Goal: Navigation & Orientation: Find specific page/section

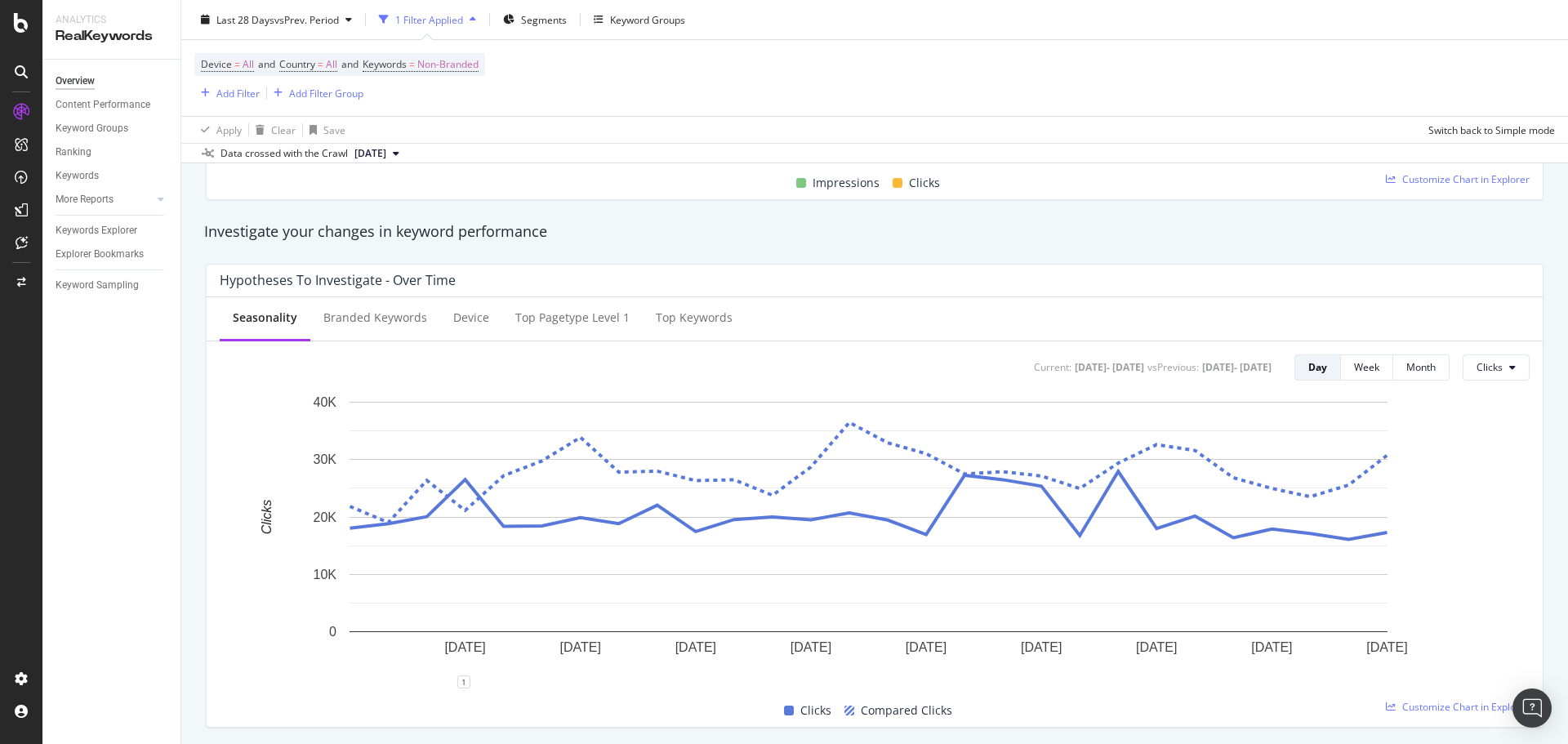
scroll to position [327, 0]
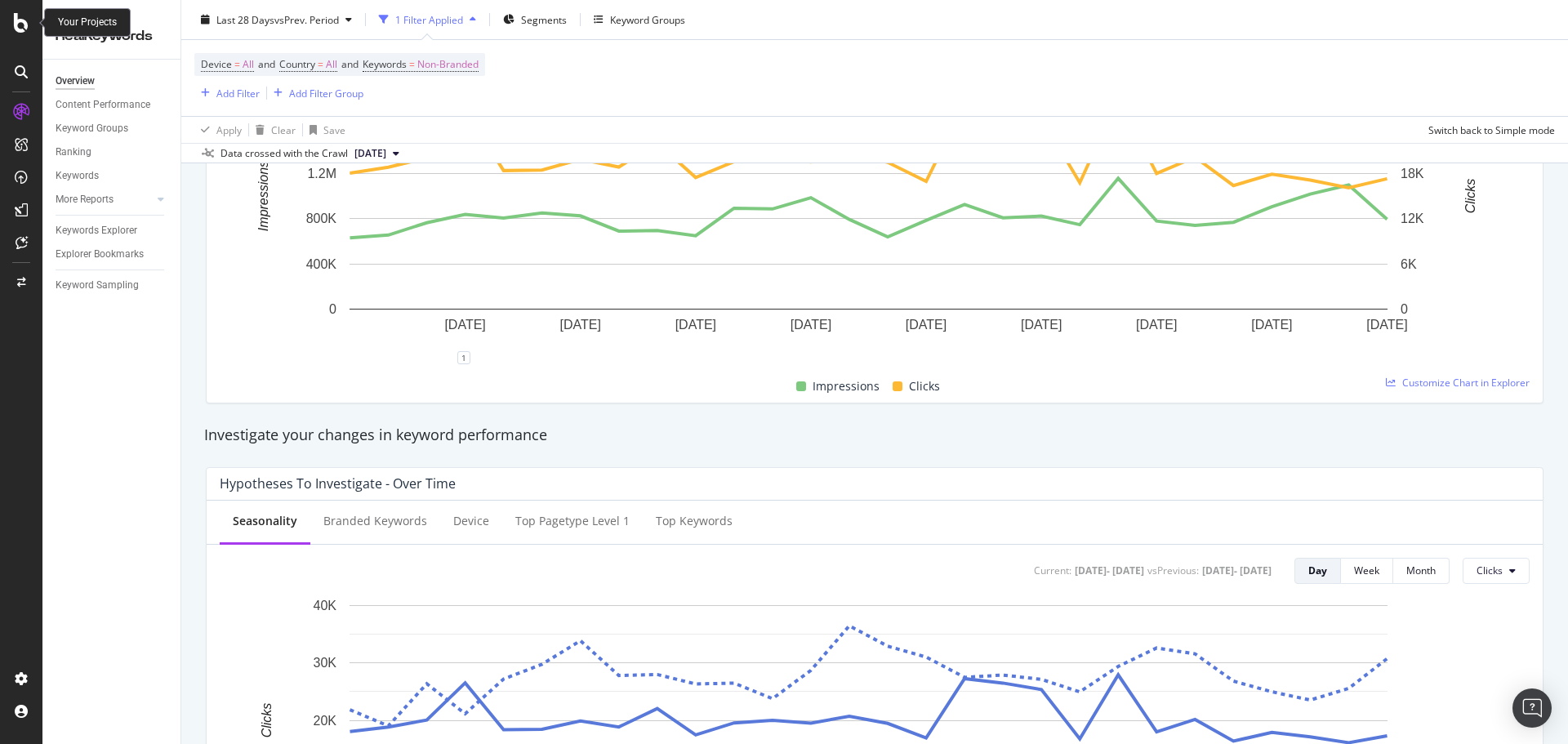
click at [25, 18] on icon at bounding box center [20, 23] width 14 height 19
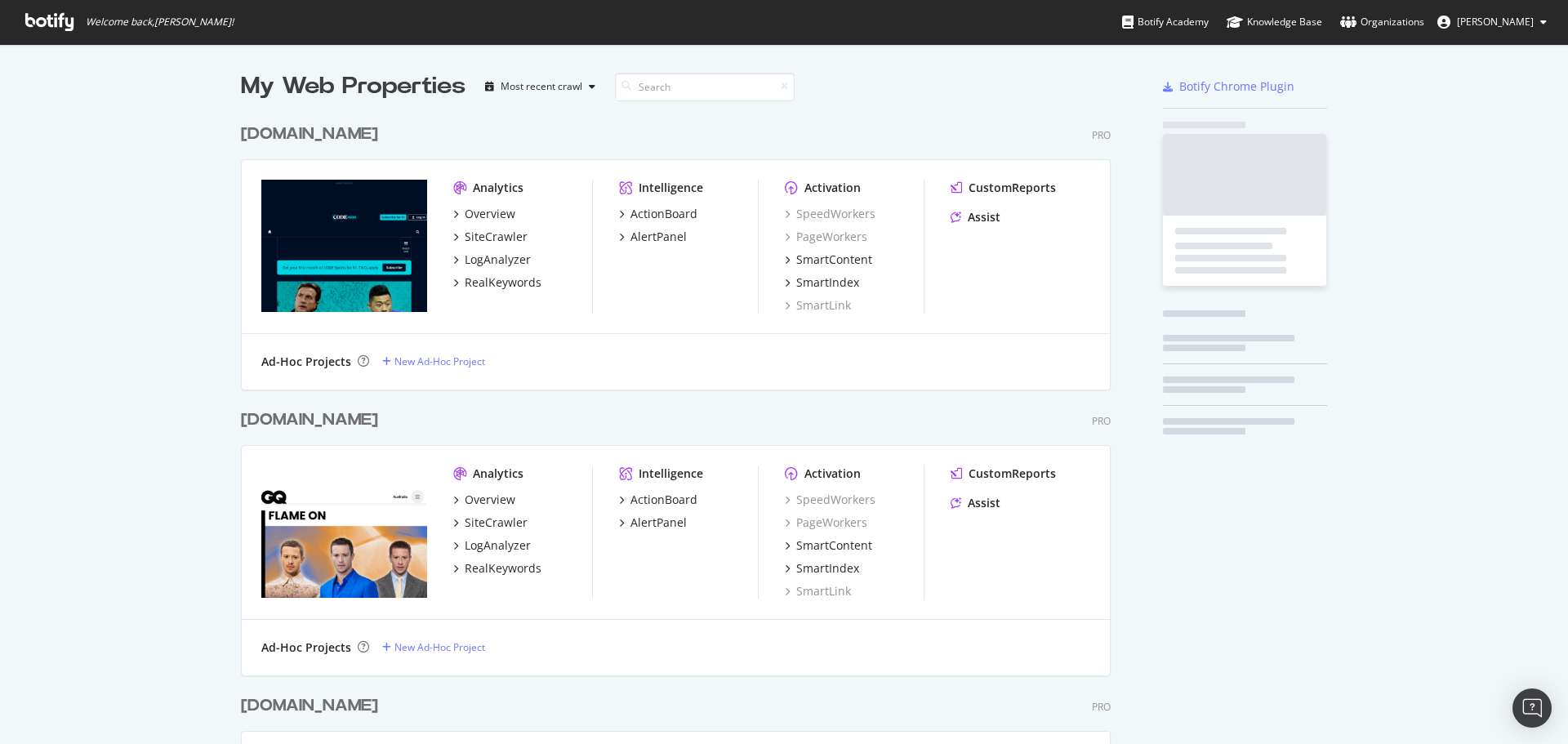
scroll to position [732, 1544]
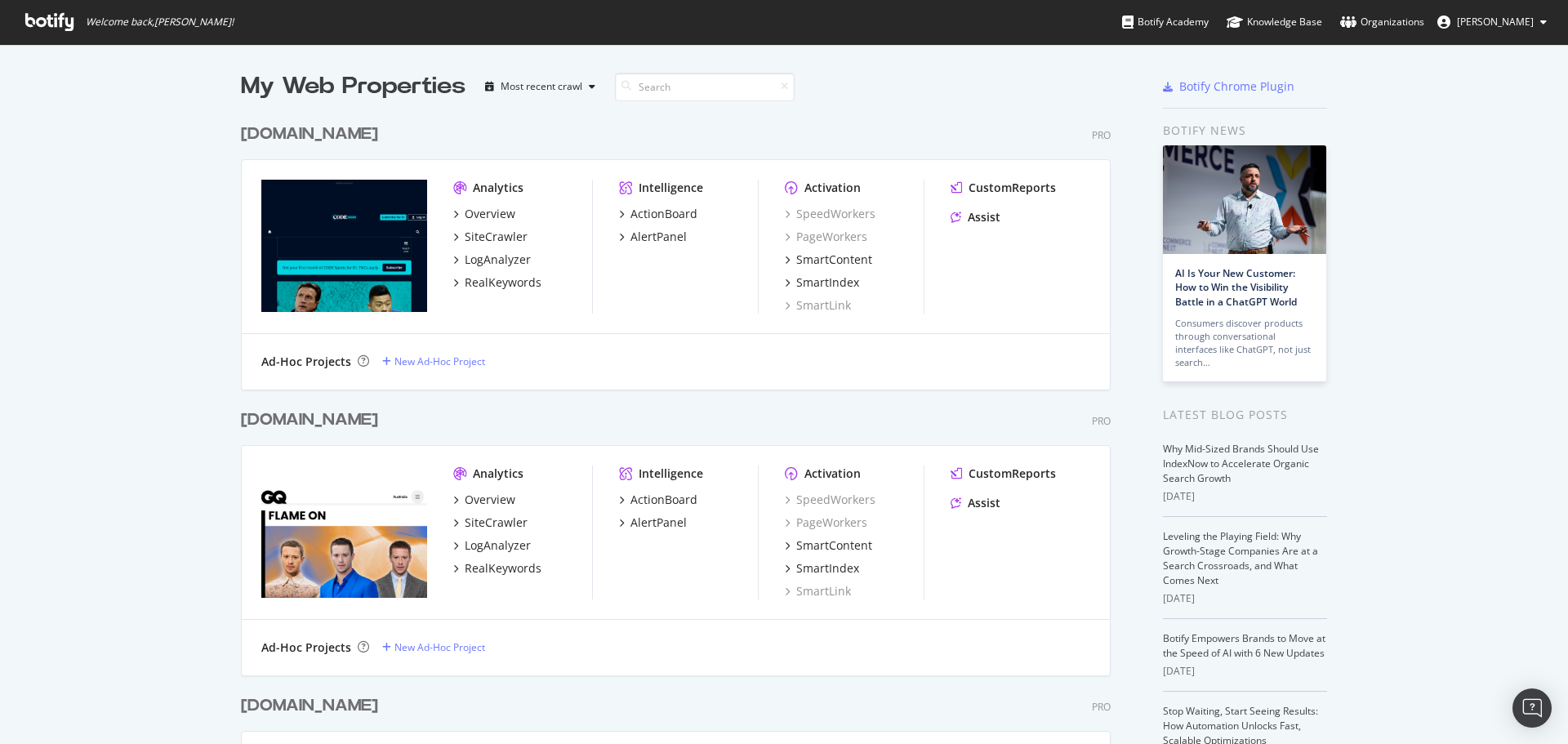
click at [1476, 19] on span "[PERSON_NAME]" at bounding box center [1496, 21] width 77 height 13
click at [1519, 127] on div "NewsCorp AU" at bounding box center [1482, 128] width 157 height 25
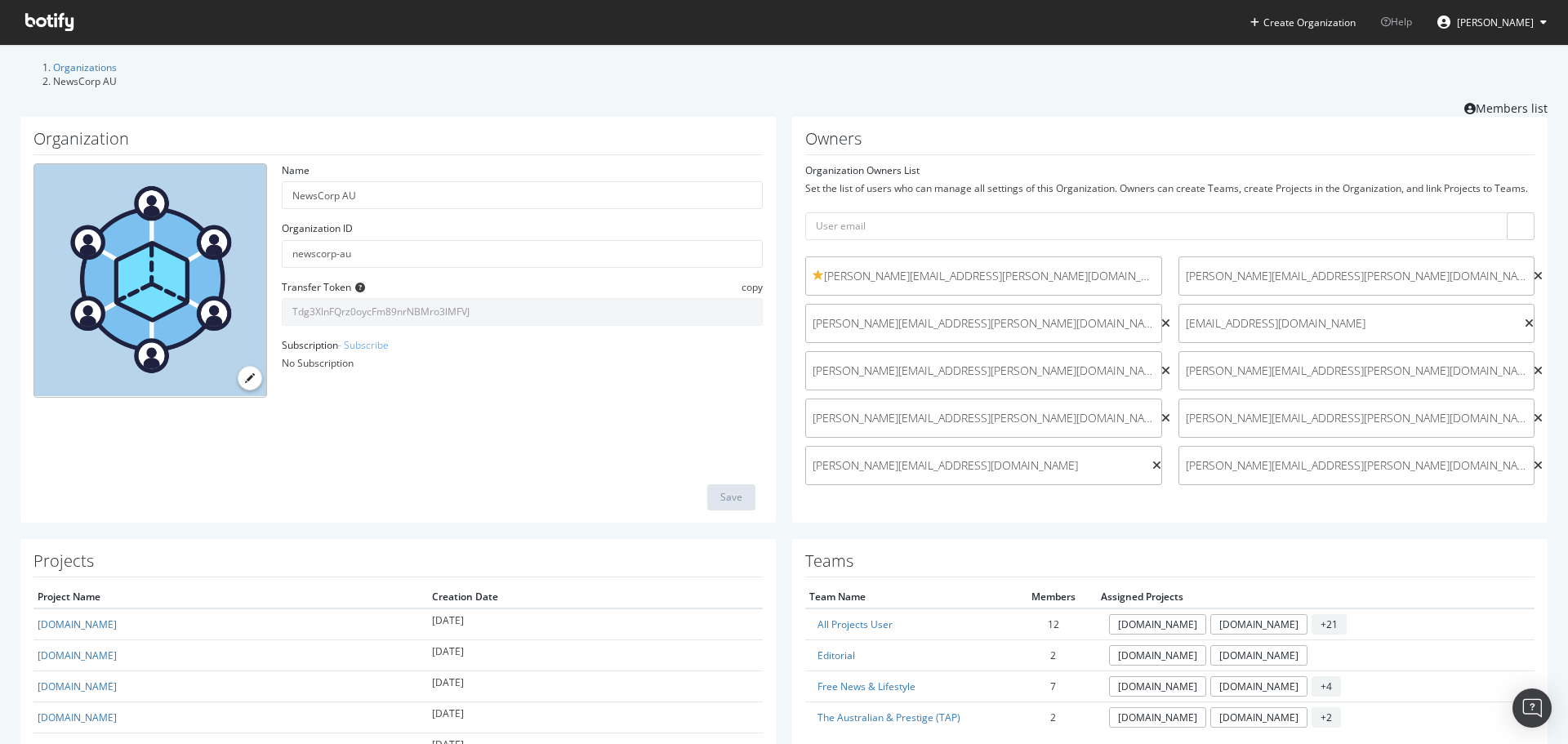
click at [356, 283] on icon at bounding box center [361, 288] width 10 height 10
click at [372, 340] on link "- Subscribe" at bounding box center [363, 345] width 51 height 13
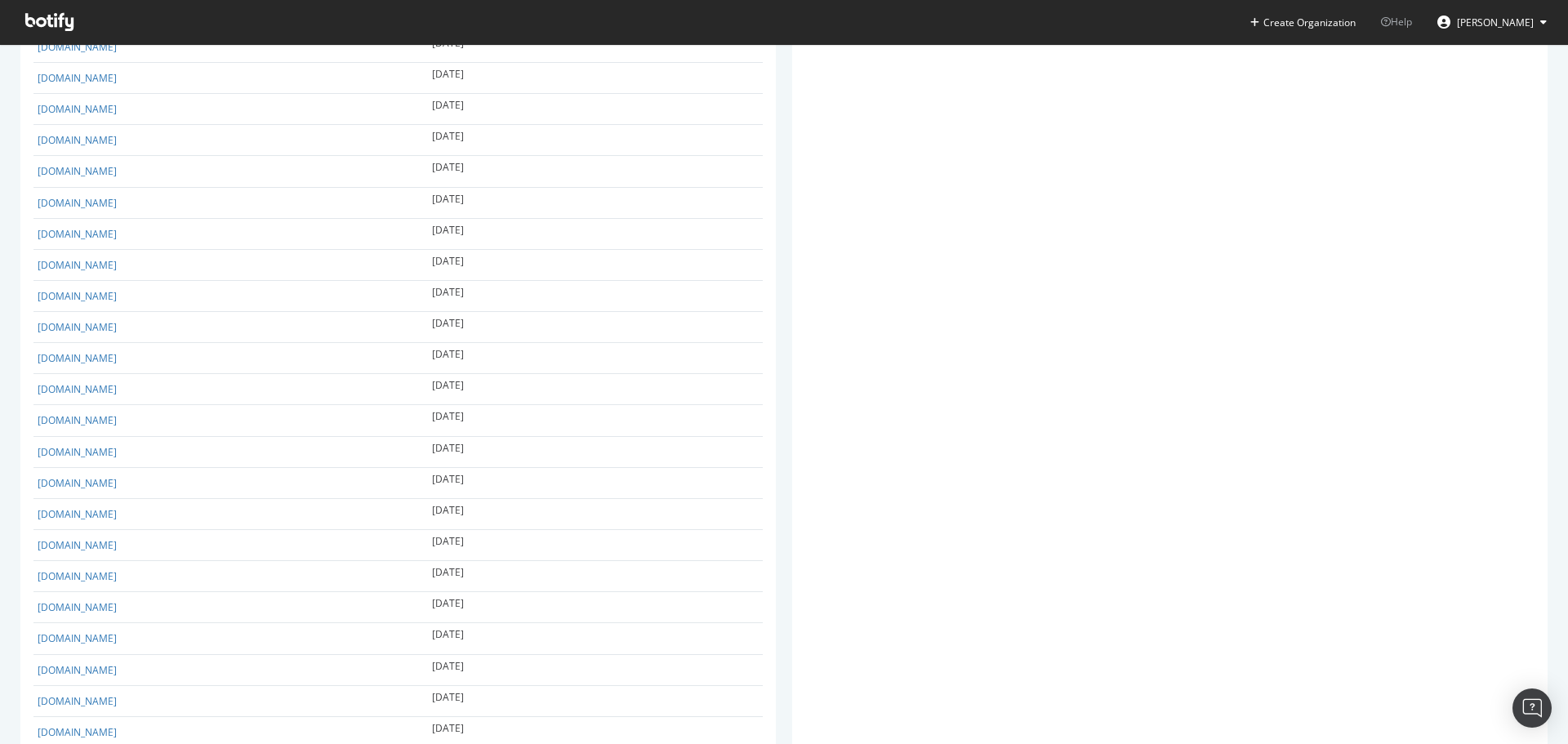
scroll to position [1507, 0]
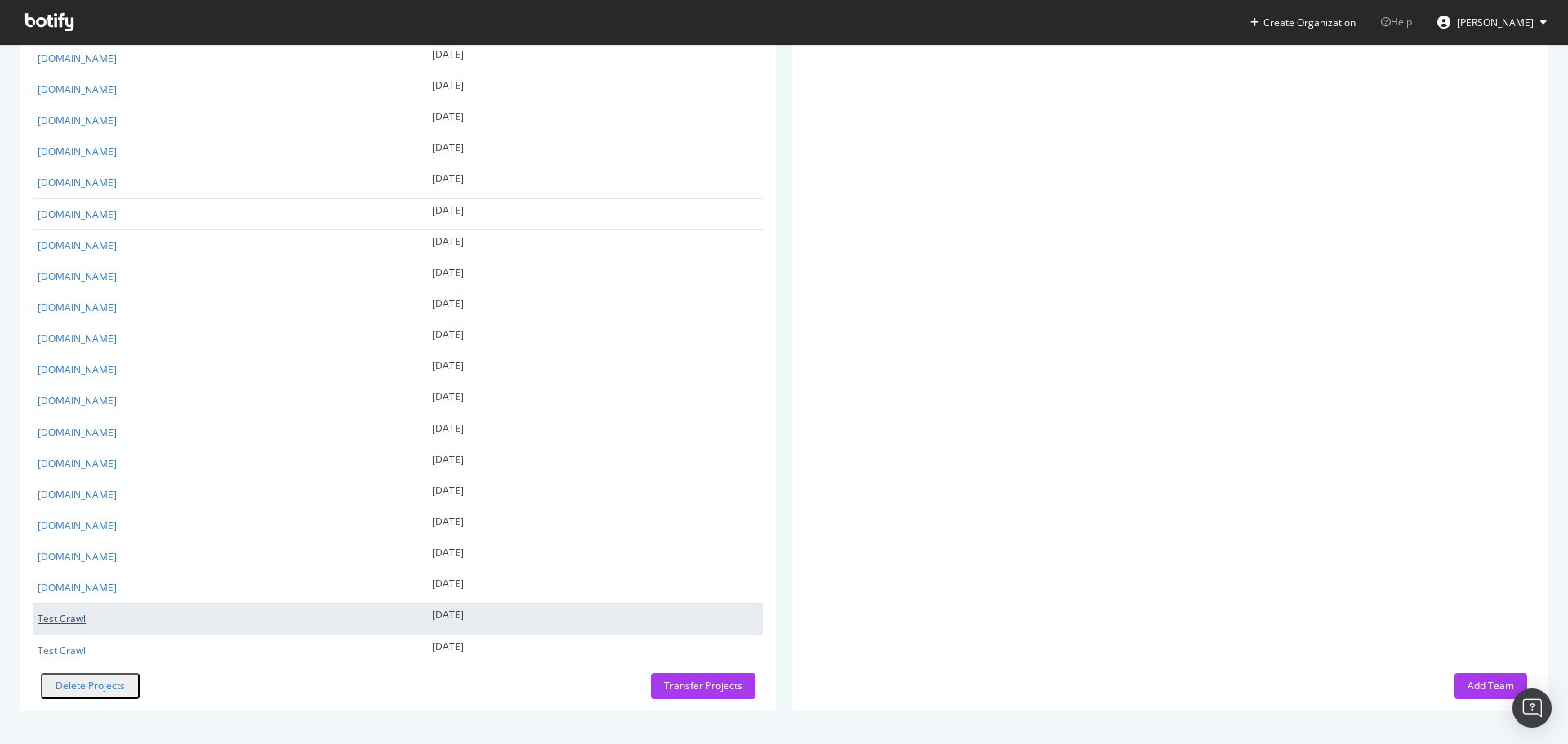
click at [63, 625] on link "Test Crawl" at bounding box center [61, 618] width 48 height 13
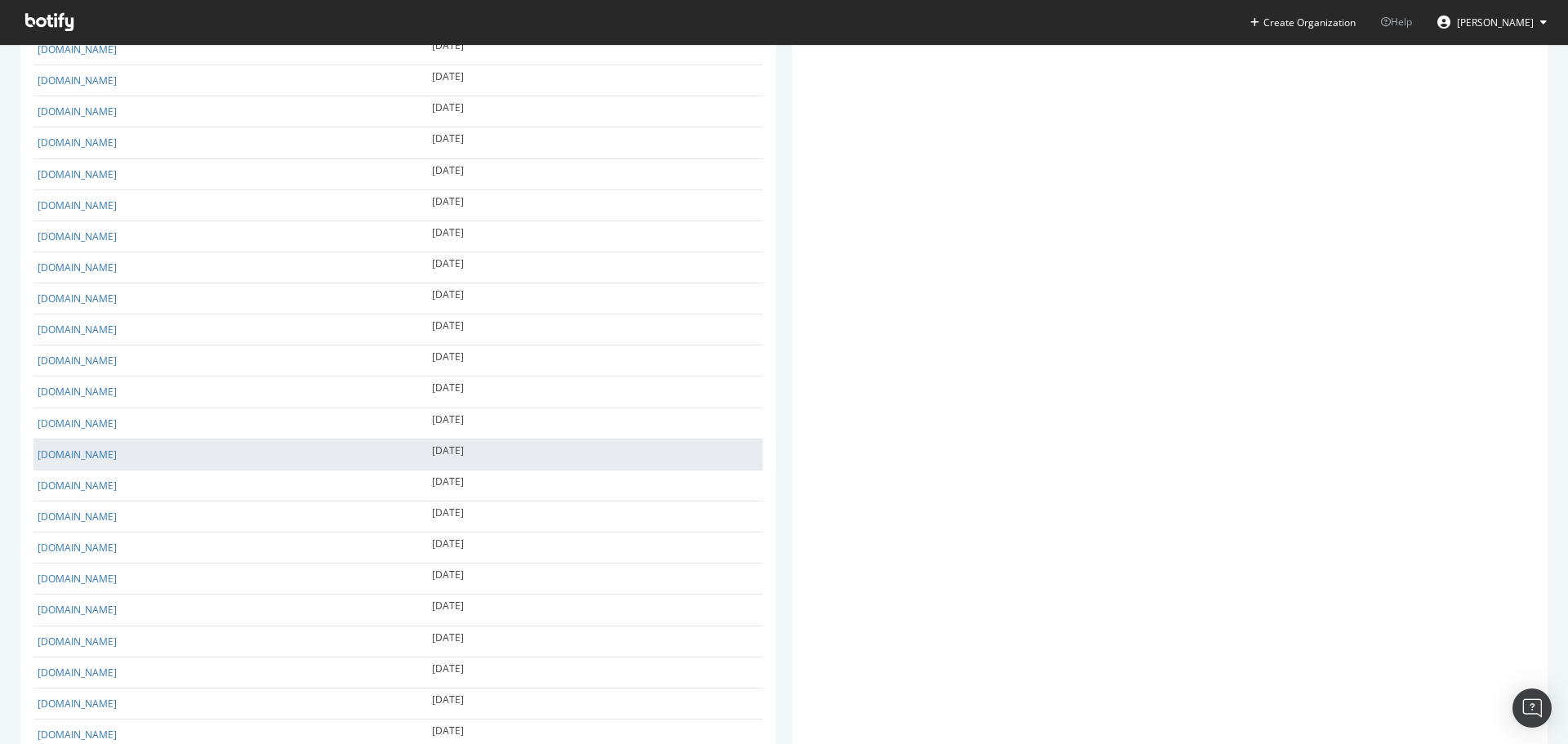
scroll to position [1263, 0]
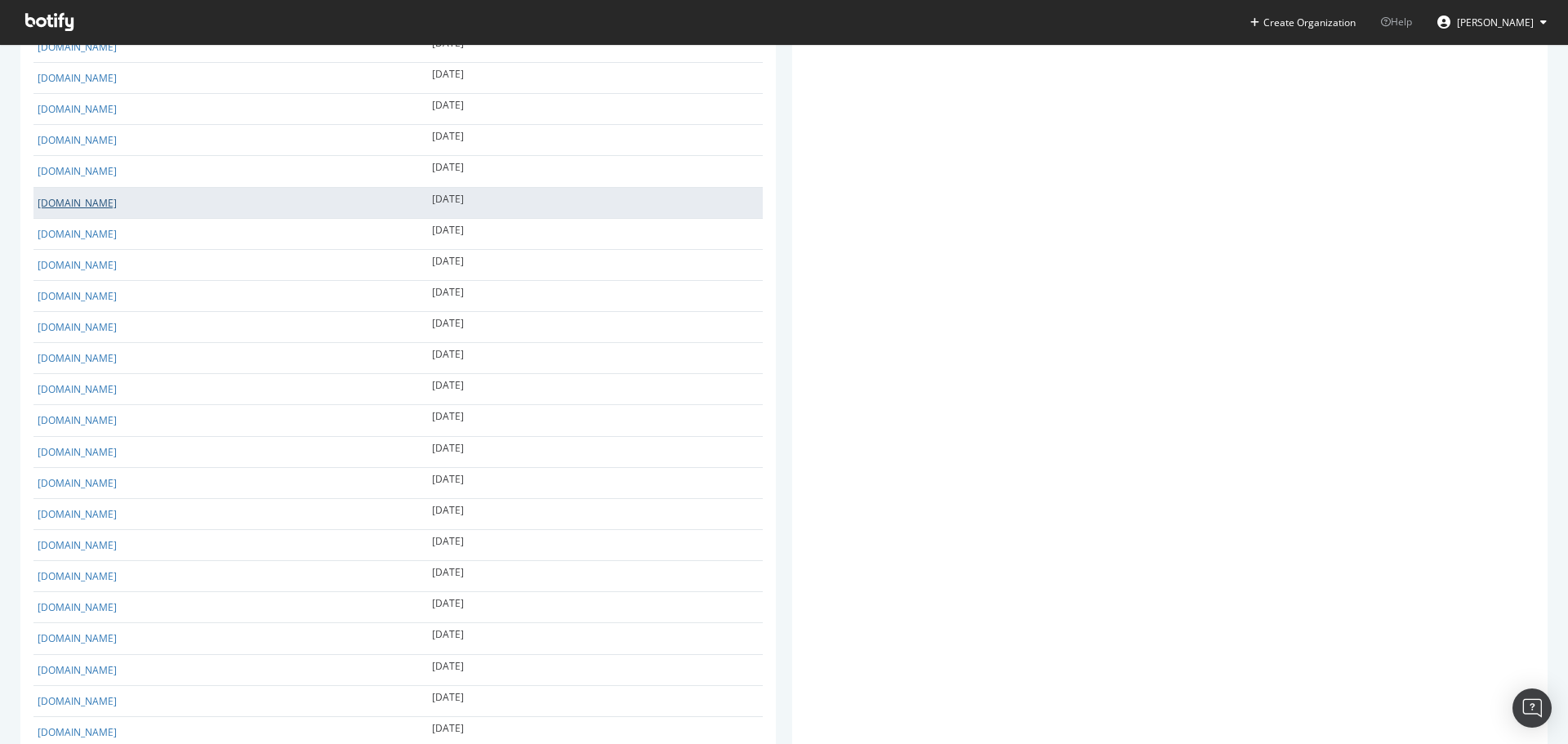
click at [62, 210] on link "[DOMAIN_NAME]" at bounding box center [77, 202] width 80 height 13
